Goal: Task Accomplishment & Management: Use online tool/utility

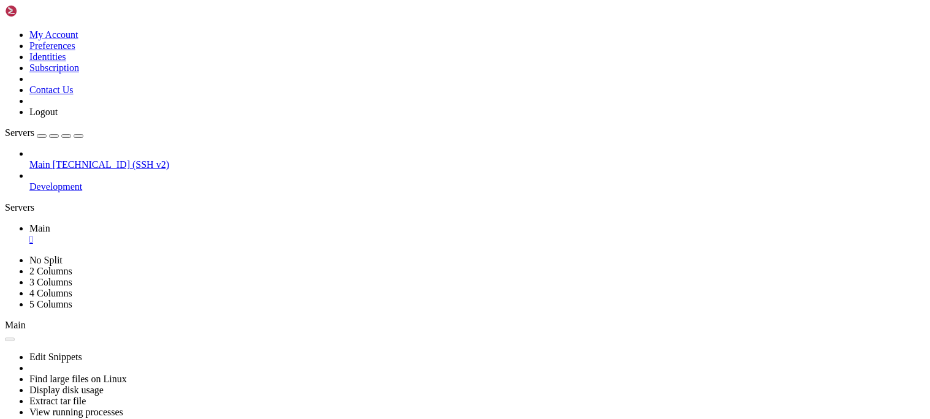
scroll to position [9, 0]
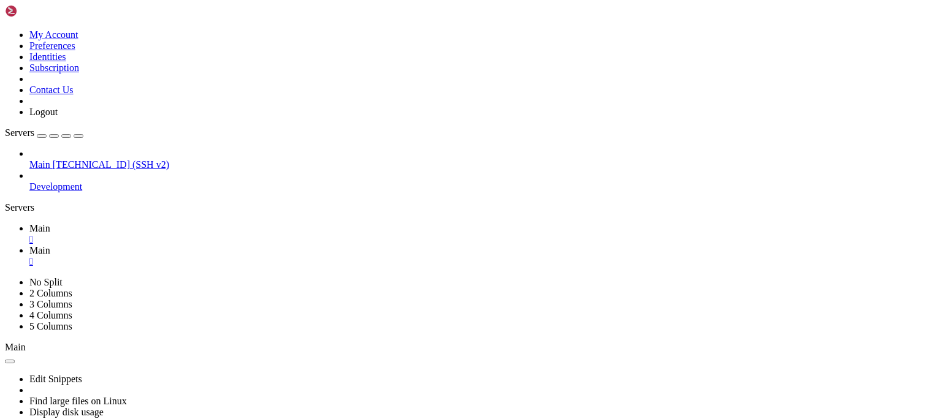
type input "/var/www/pterodactyl"
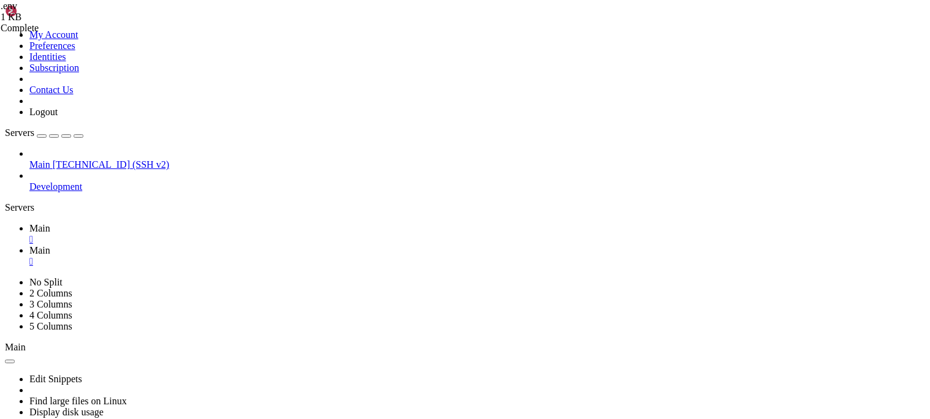
type textarea "DB_PORT=3306"
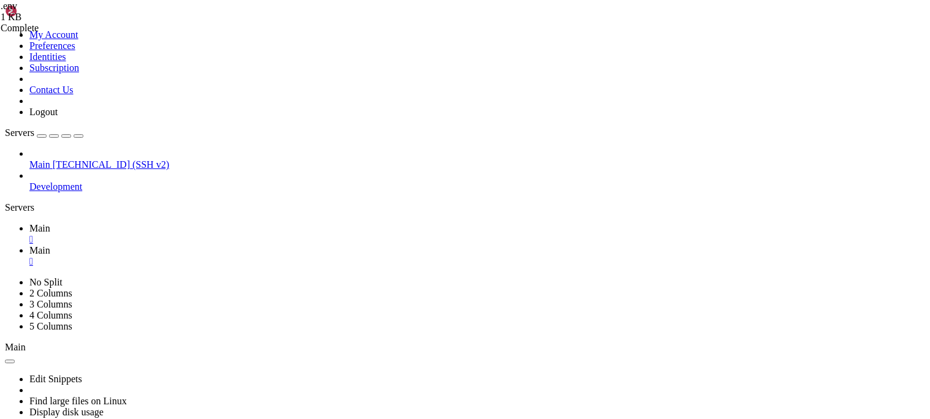
click at [191, 9] on div at bounding box center [465, 209] width 930 height 419
click at [50, 223] on span "Main" at bounding box center [39, 228] width 21 height 10
click at [245, 353] on div "Edit Snippets Find large files on Linux Display disk usage Extract tar file Vie…" at bounding box center [465, 408] width 920 height 110
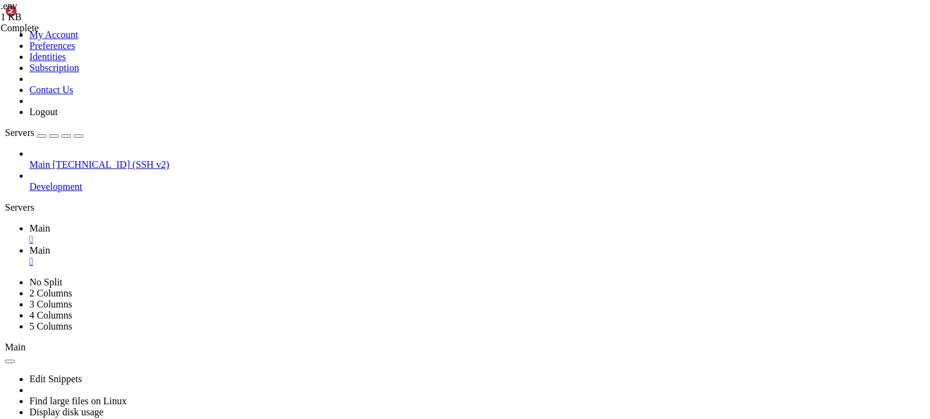
click at [245, 245] on link "Main " at bounding box center [477, 256] width 896 height 22
click at [86, 159] on span "[TECHNICAL_ID] (SSH v2)" at bounding box center [111, 164] width 117 height 10
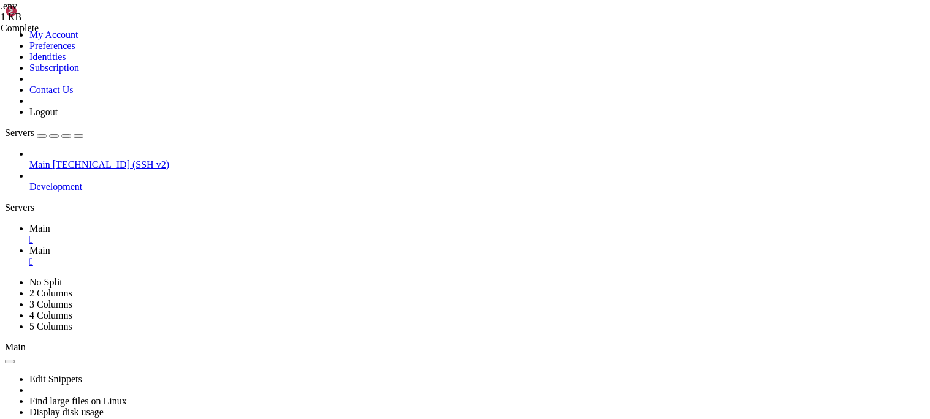
type input "/etc/pterodactyl"
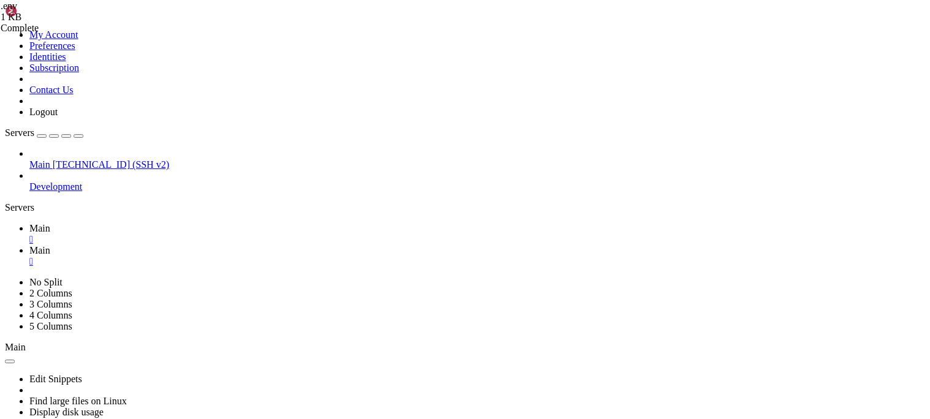
scroll to position [0, 0]
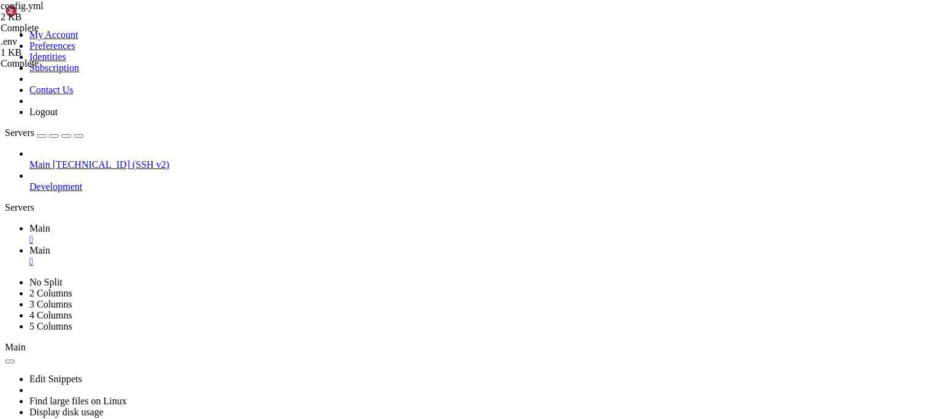
scroll to position [0, 4]
type textarea "remote: [URL][DOMAIN_NAME]"
